Goal: Information Seeking & Learning: Learn about a topic

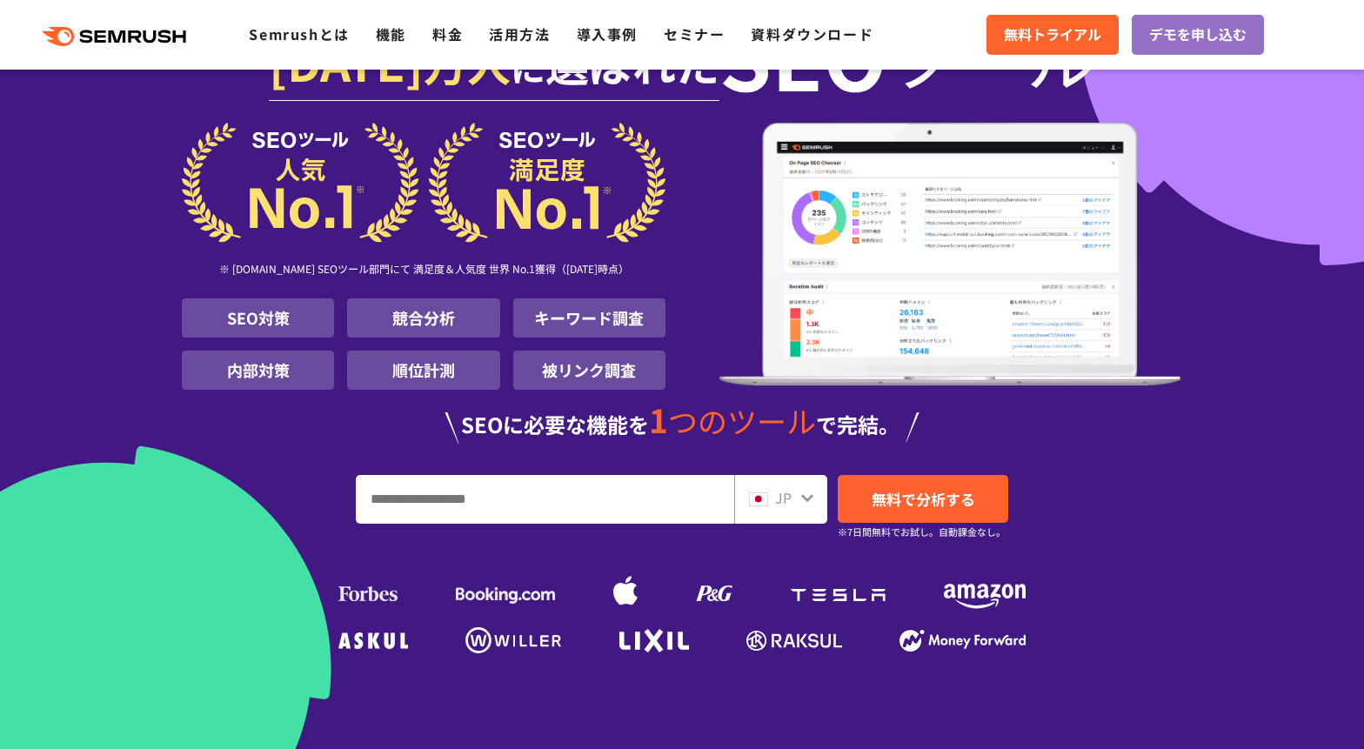
scroll to position [116, 0]
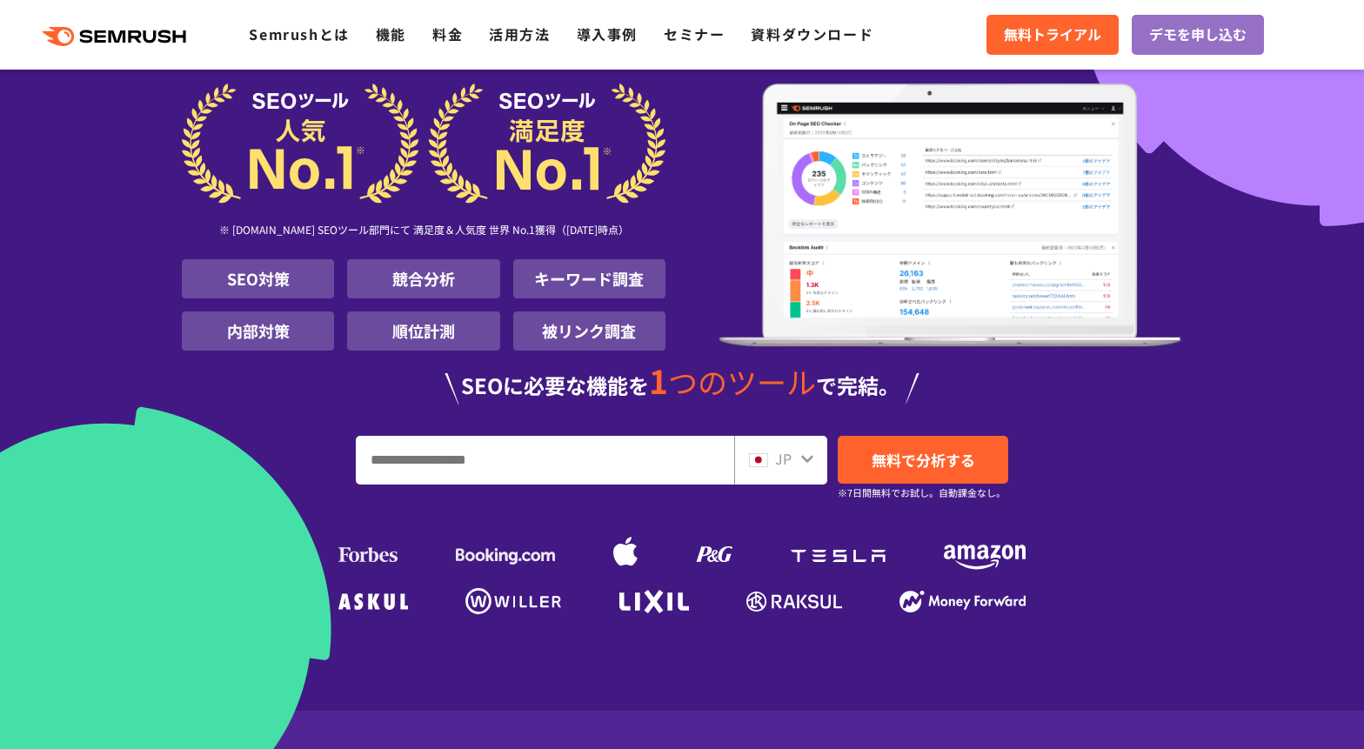
click at [620, 452] on input "URL、キーワードを入力してください" at bounding box center [545, 460] width 377 height 47
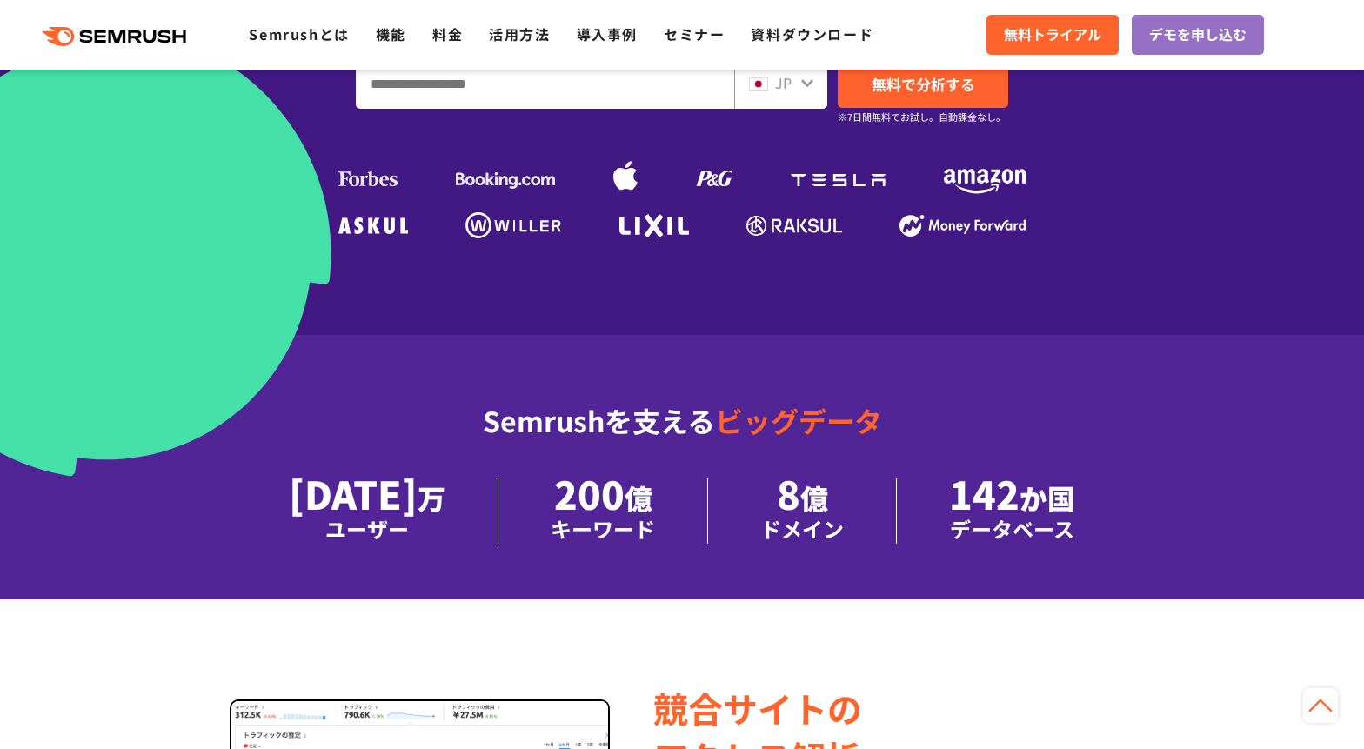
scroll to position [232, 0]
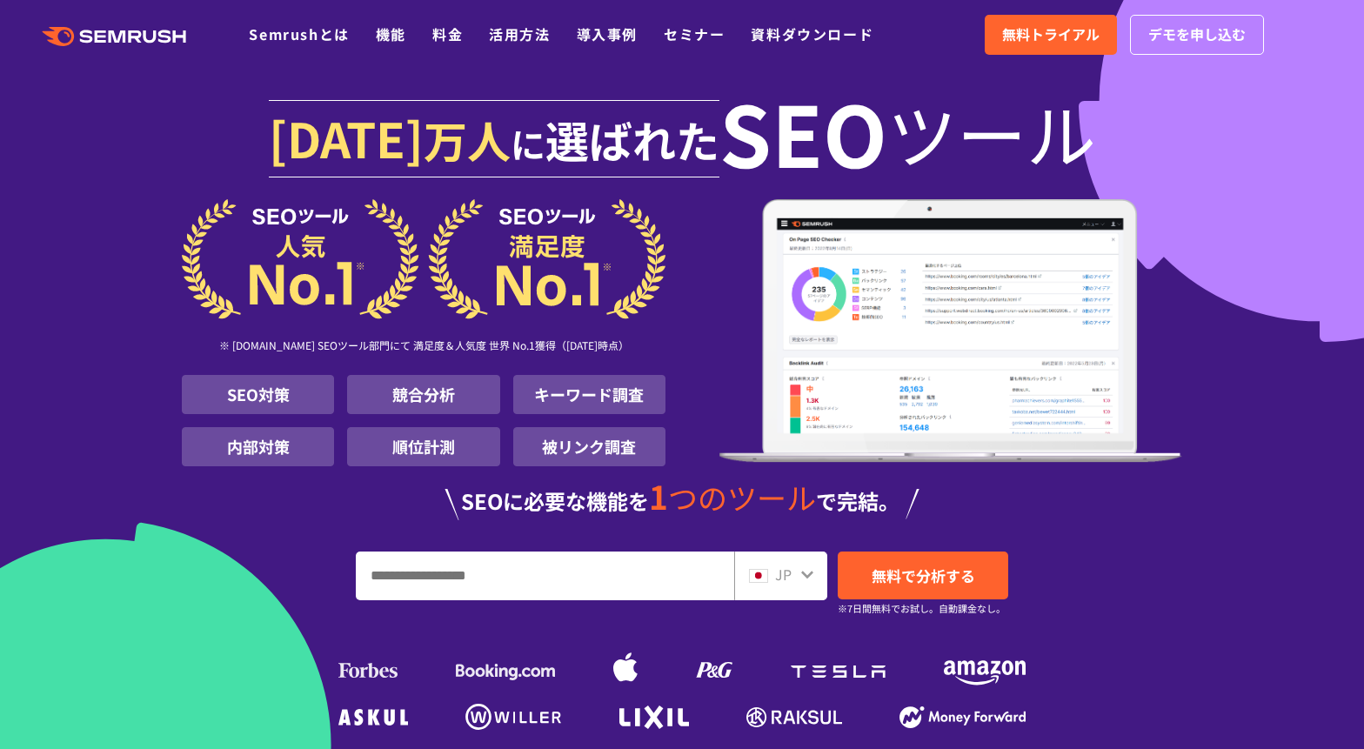
click at [548, 579] on input "URL、キーワードを入力してください" at bounding box center [545, 576] width 377 height 47
type input "****"
click at [899, 570] on span "無料で分析する" at bounding box center [924, 576] width 104 height 22
